Goal: Information Seeking & Learning: Learn about a topic

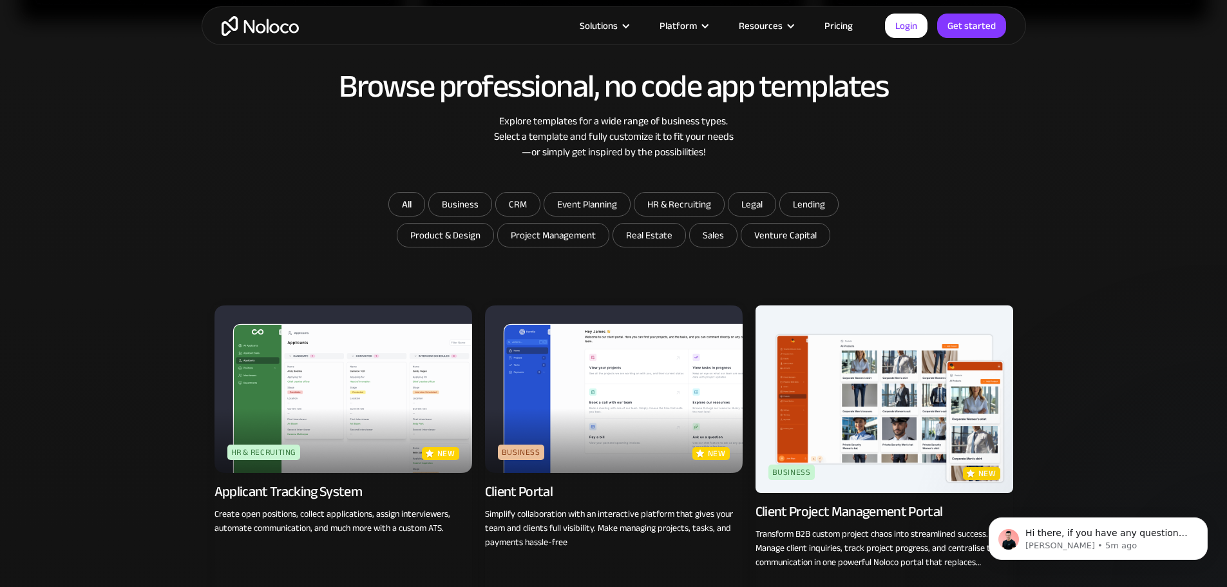
scroll to position [1095, 0]
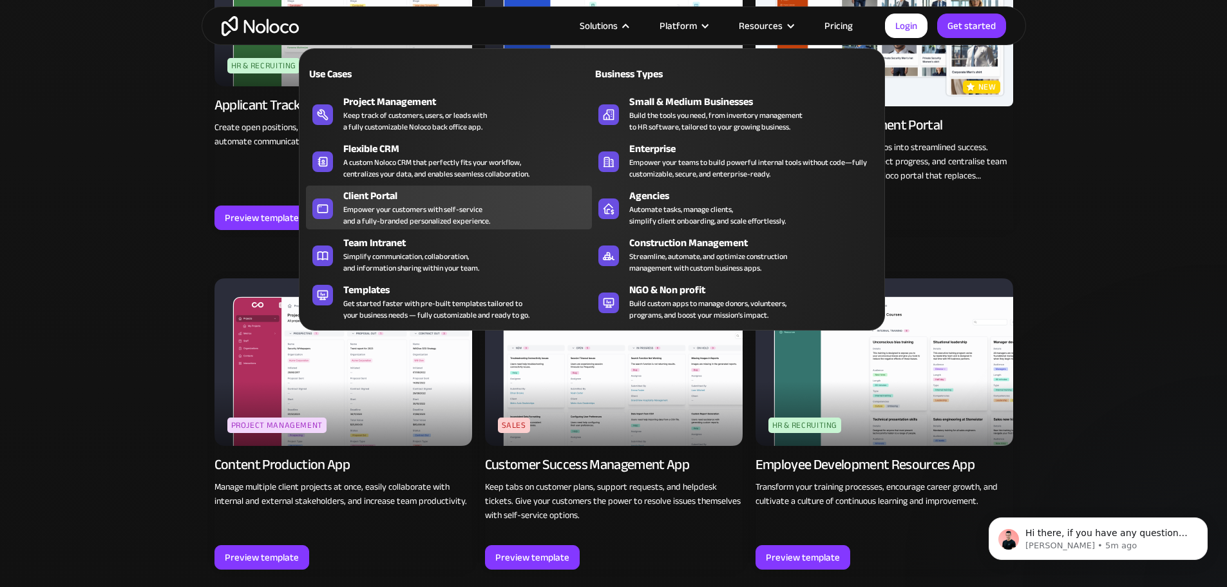
click at [377, 222] on div "Empower your customers with self-service and a fully-branded personalized exper…" at bounding box center [416, 214] width 147 height 23
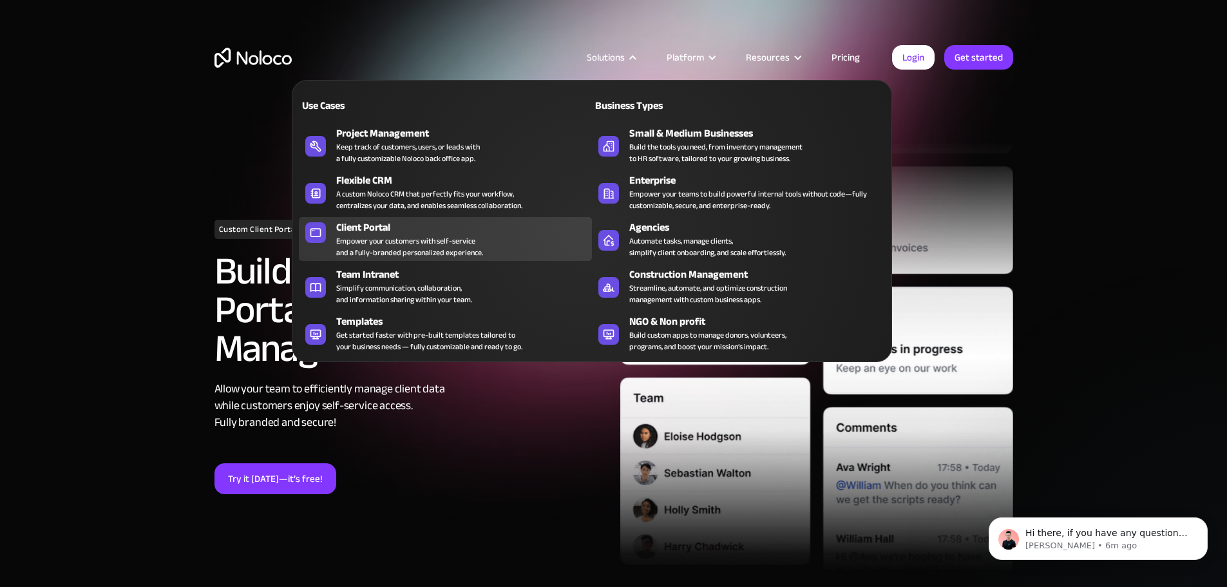
click at [375, 251] on div "Empower your customers with self-service and a fully-branded personalized exper…" at bounding box center [409, 246] width 147 height 23
